Goal: Use online tool/utility: Utilize a website feature to perform a specific function

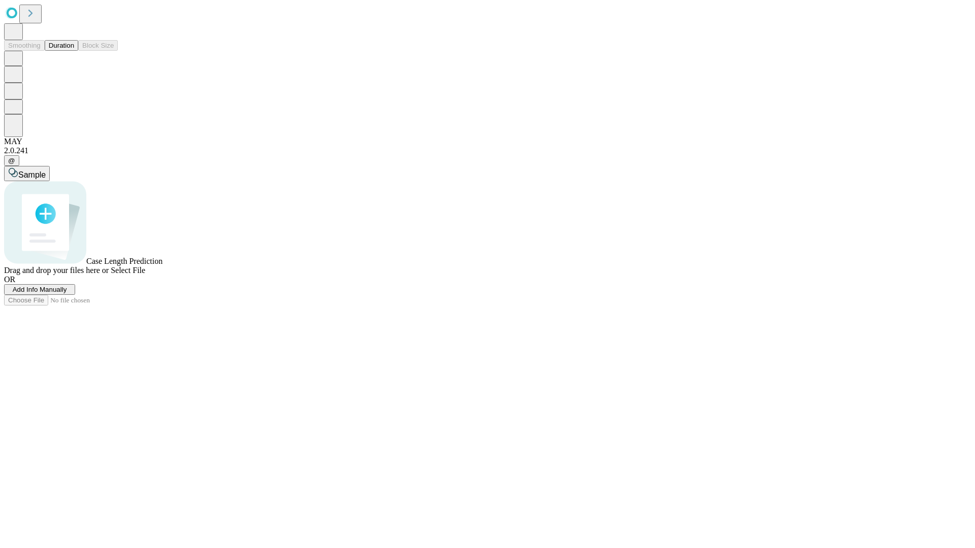
click at [74, 51] on button "Duration" at bounding box center [62, 45] width 34 height 11
click at [67, 293] on span "Add Info Manually" at bounding box center [40, 290] width 54 height 8
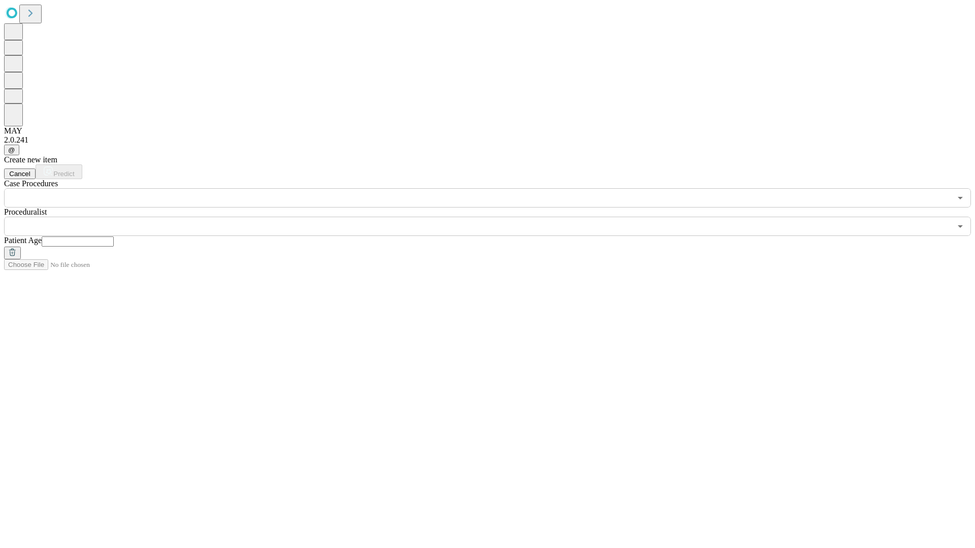
click at [114, 237] on input "text" at bounding box center [78, 242] width 72 height 10
type input "**"
click at [494, 217] on input "text" at bounding box center [477, 226] width 947 height 19
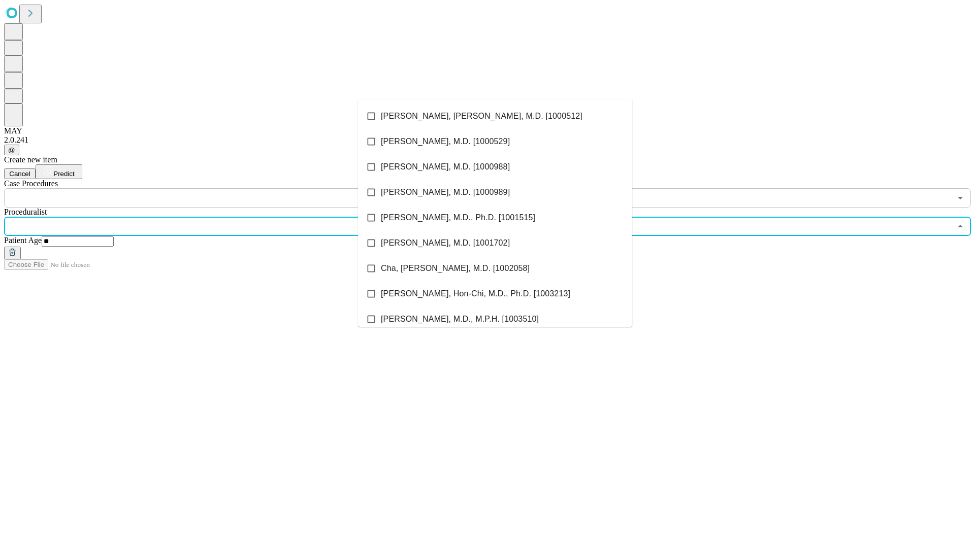
click at [495, 116] on li "[PERSON_NAME], [PERSON_NAME], M.D. [1000512]" at bounding box center [495, 116] width 274 height 25
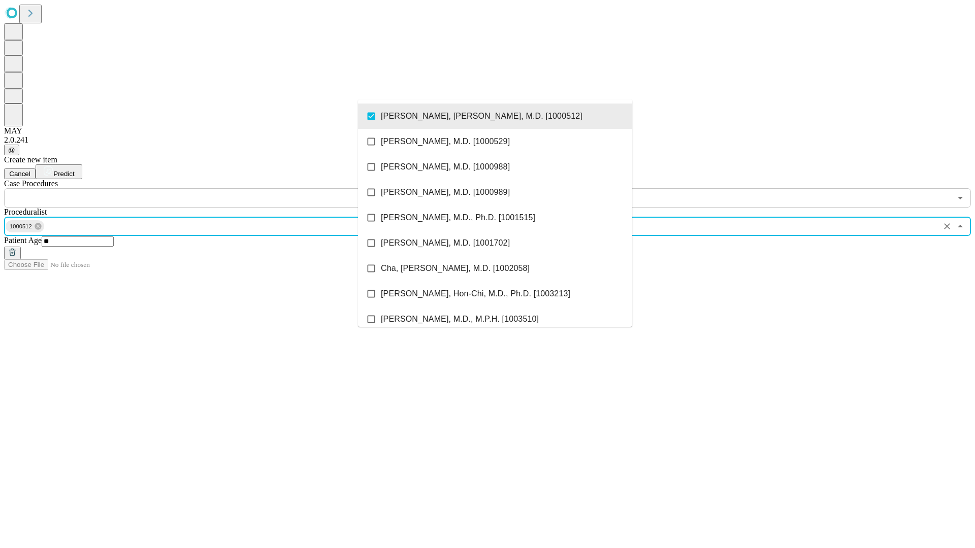
click at [213, 188] on input "text" at bounding box center [477, 197] width 947 height 19
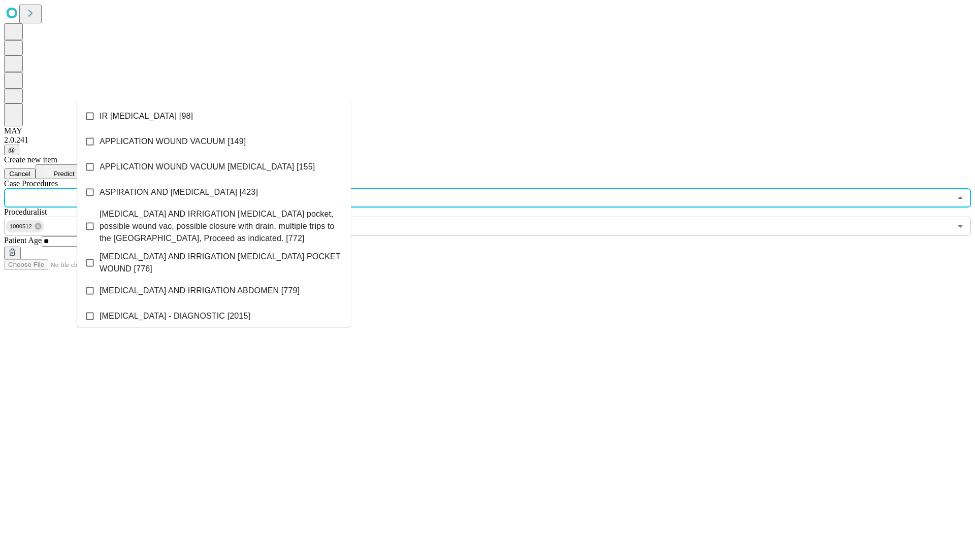
click at [214, 116] on li "IR [MEDICAL_DATA] [98]" at bounding box center [214, 116] width 274 height 25
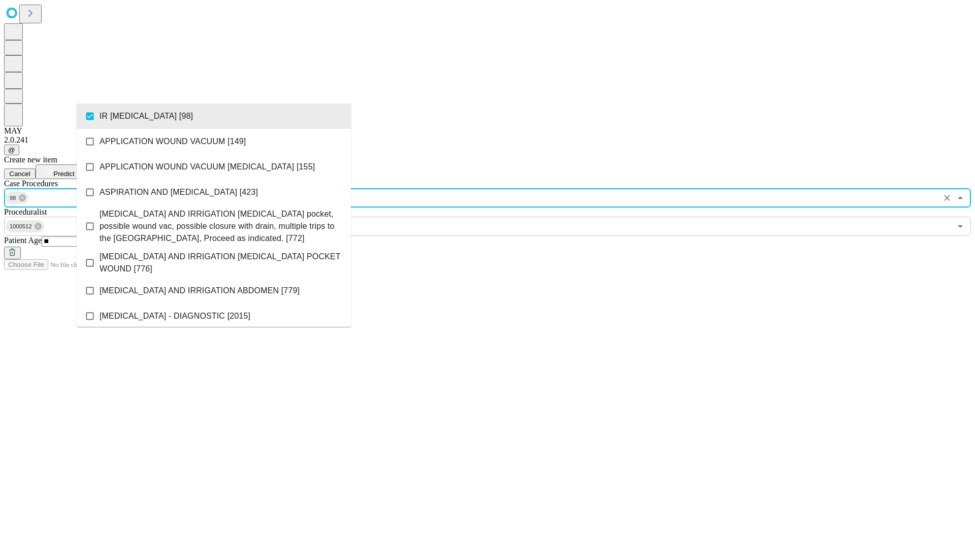
click at [74, 170] on span "Predict" at bounding box center [63, 174] width 21 height 8
